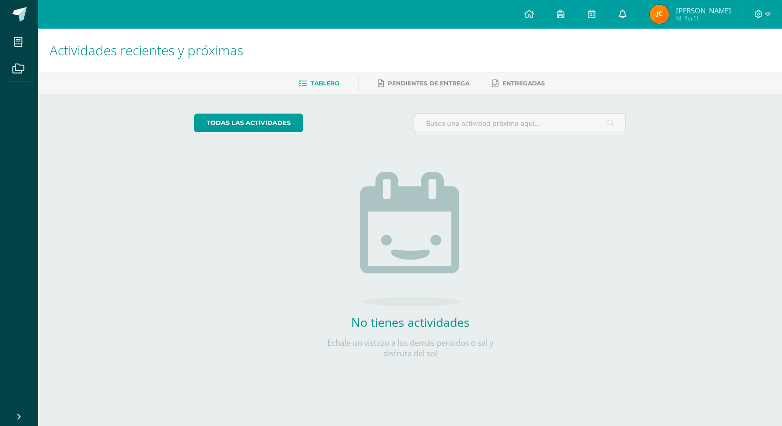
click at [626, 10] on icon at bounding box center [623, 14] width 8 height 9
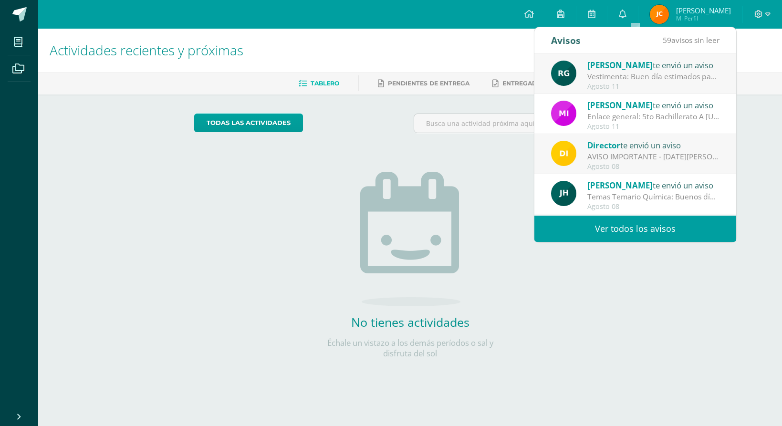
click at [671, 85] on div "Agosto 11" at bounding box center [653, 87] width 133 height 8
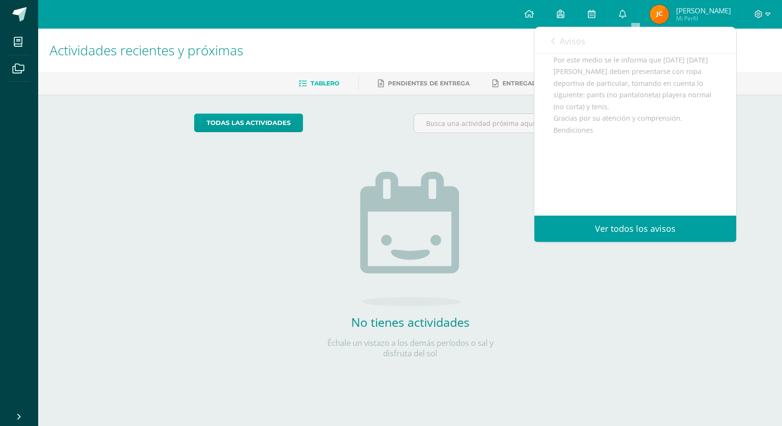
scroll to position [95, 0]
